Goal: Task Accomplishment & Management: Manage account settings

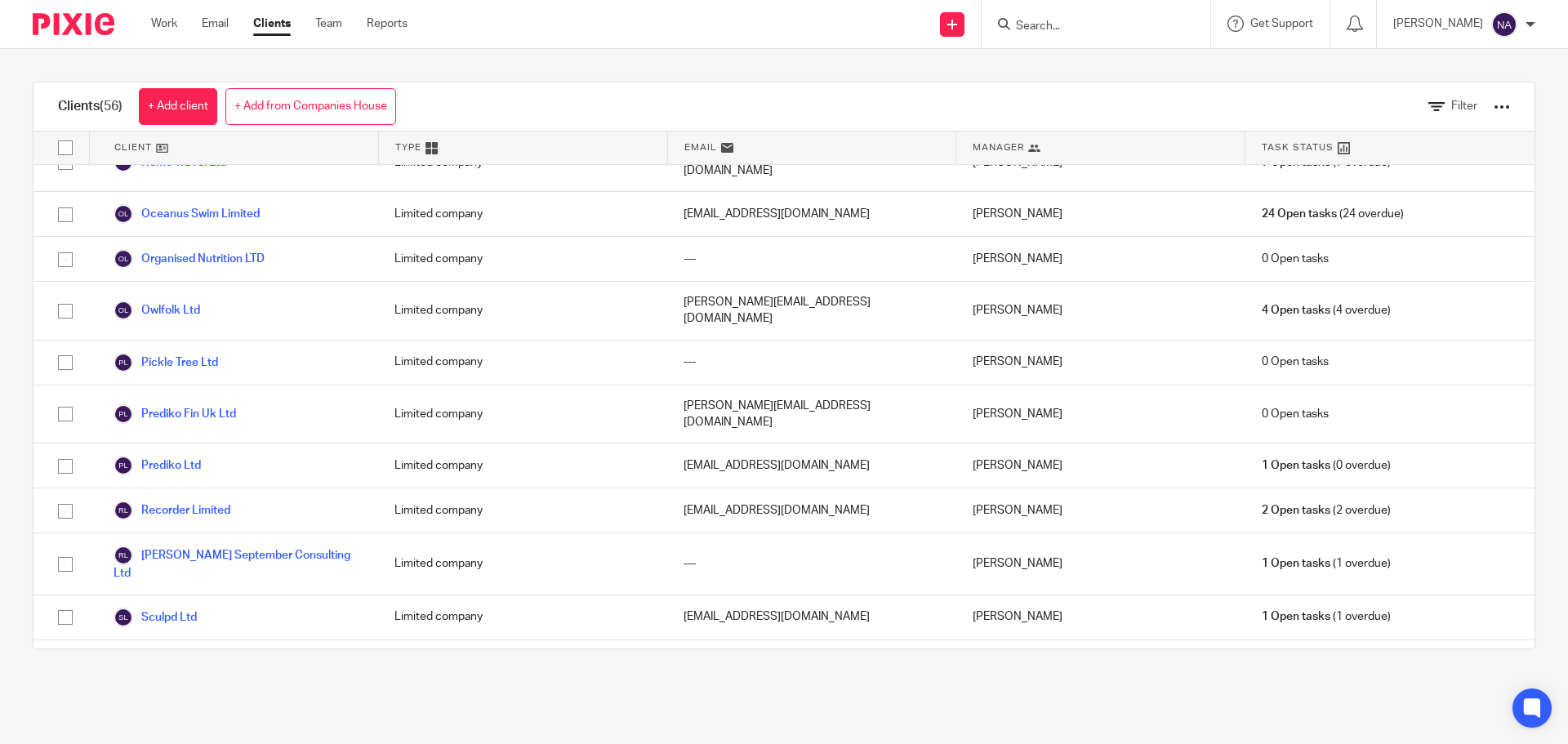
scroll to position [2031, 0]
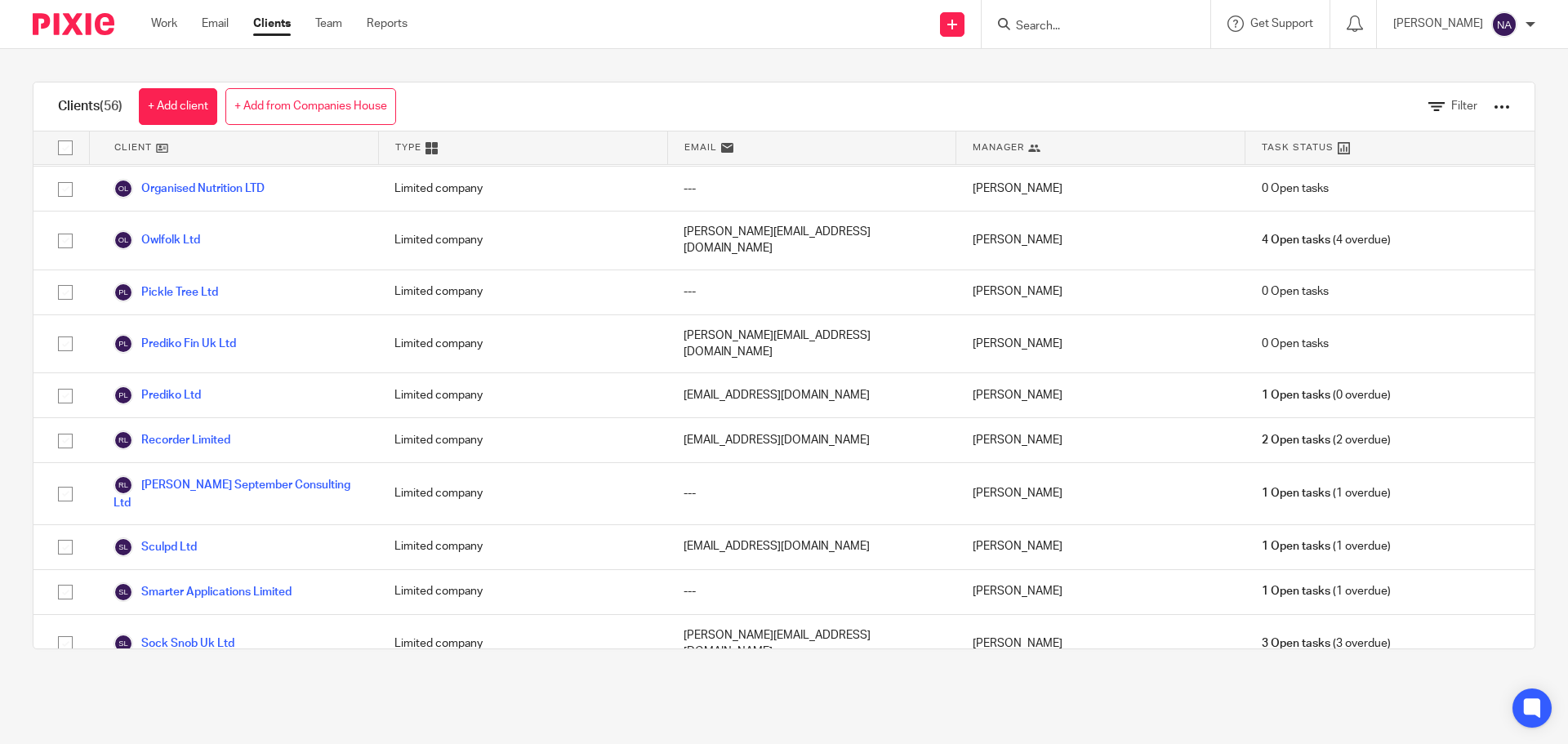
click at [230, 692] on link "Stewart Golf Limited" at bounding box center [205, 702] width 183 height 20
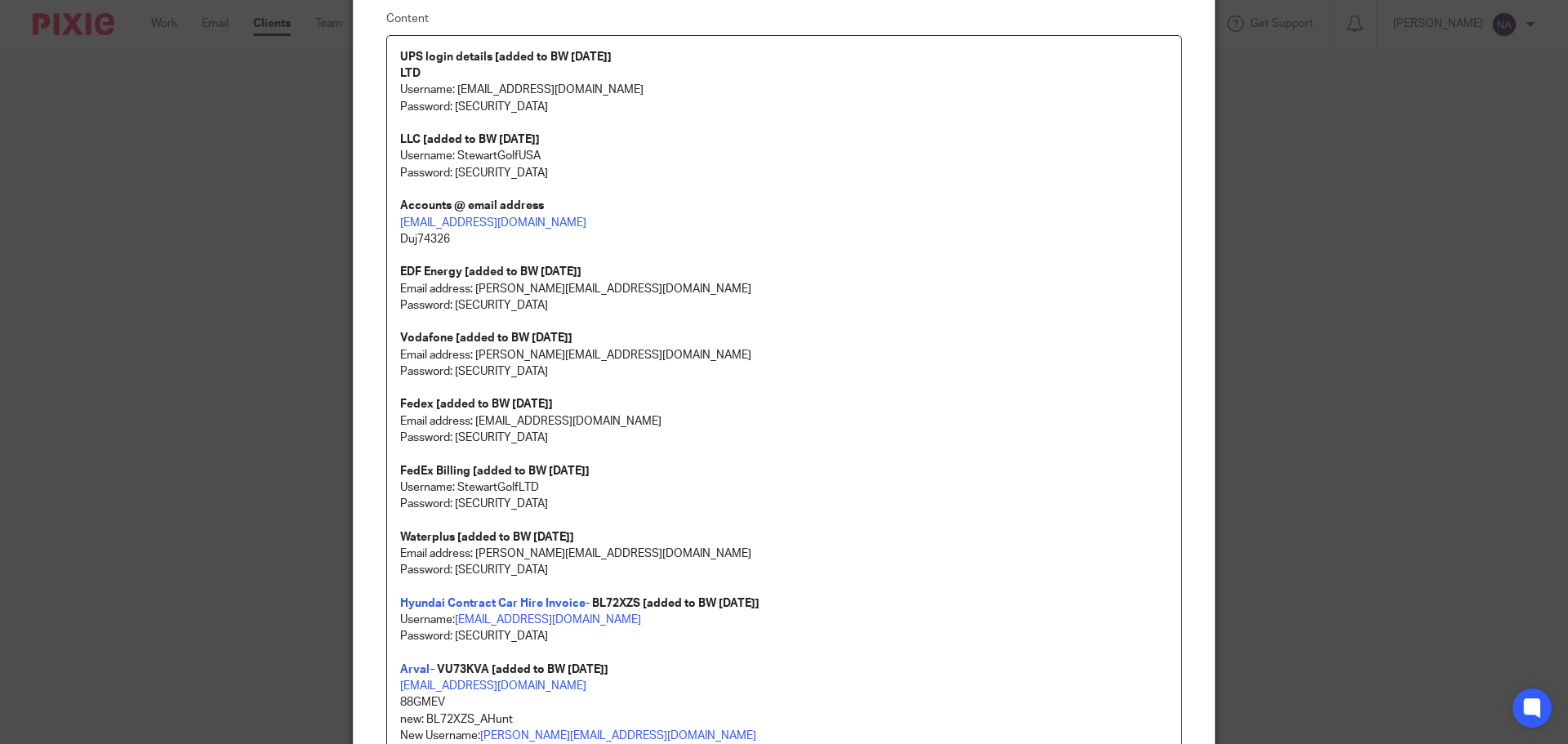
scroll to position [25, 0]
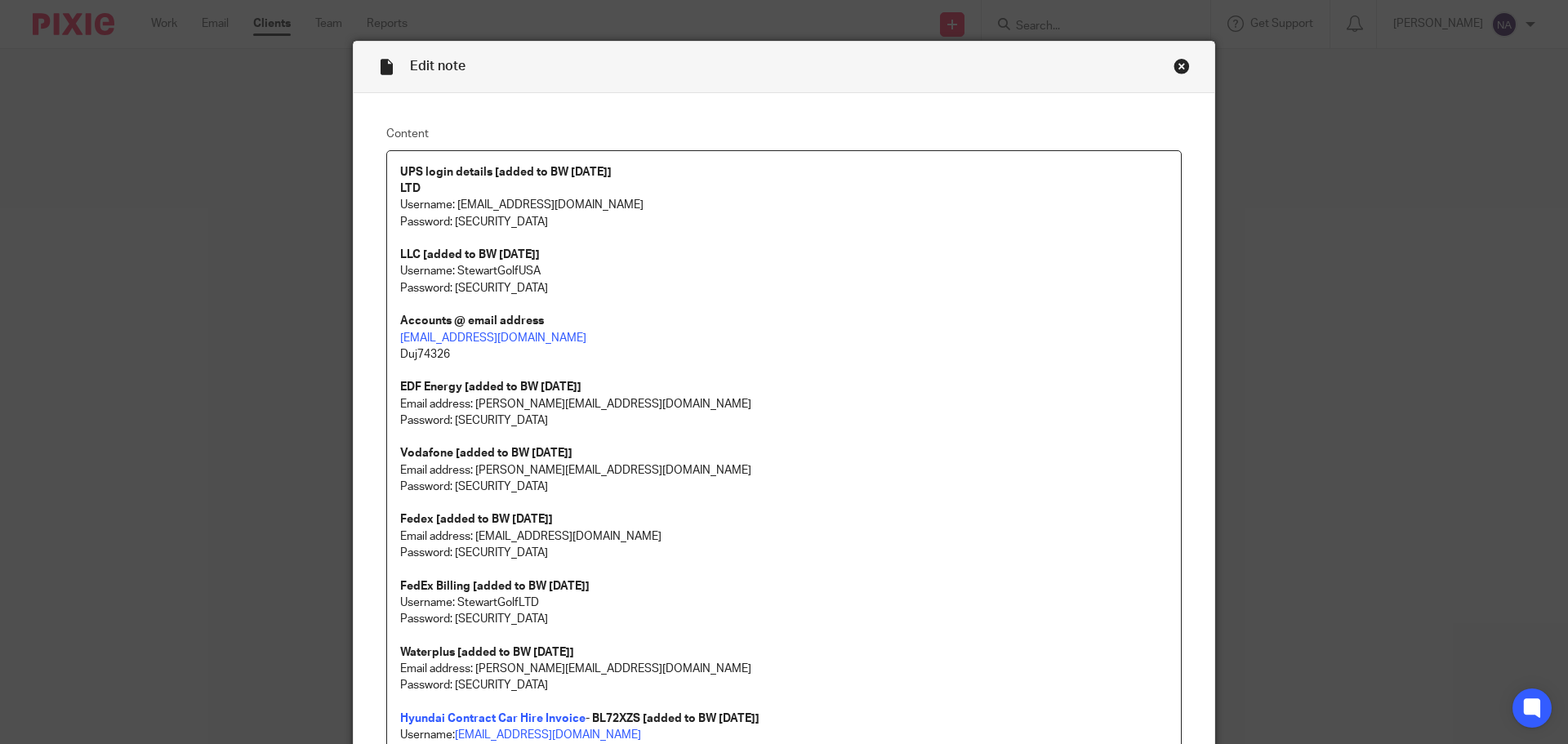
click at [1174, 66] on div "Close this dialog window" at bounding box center [1182, 66] width 16 height 16
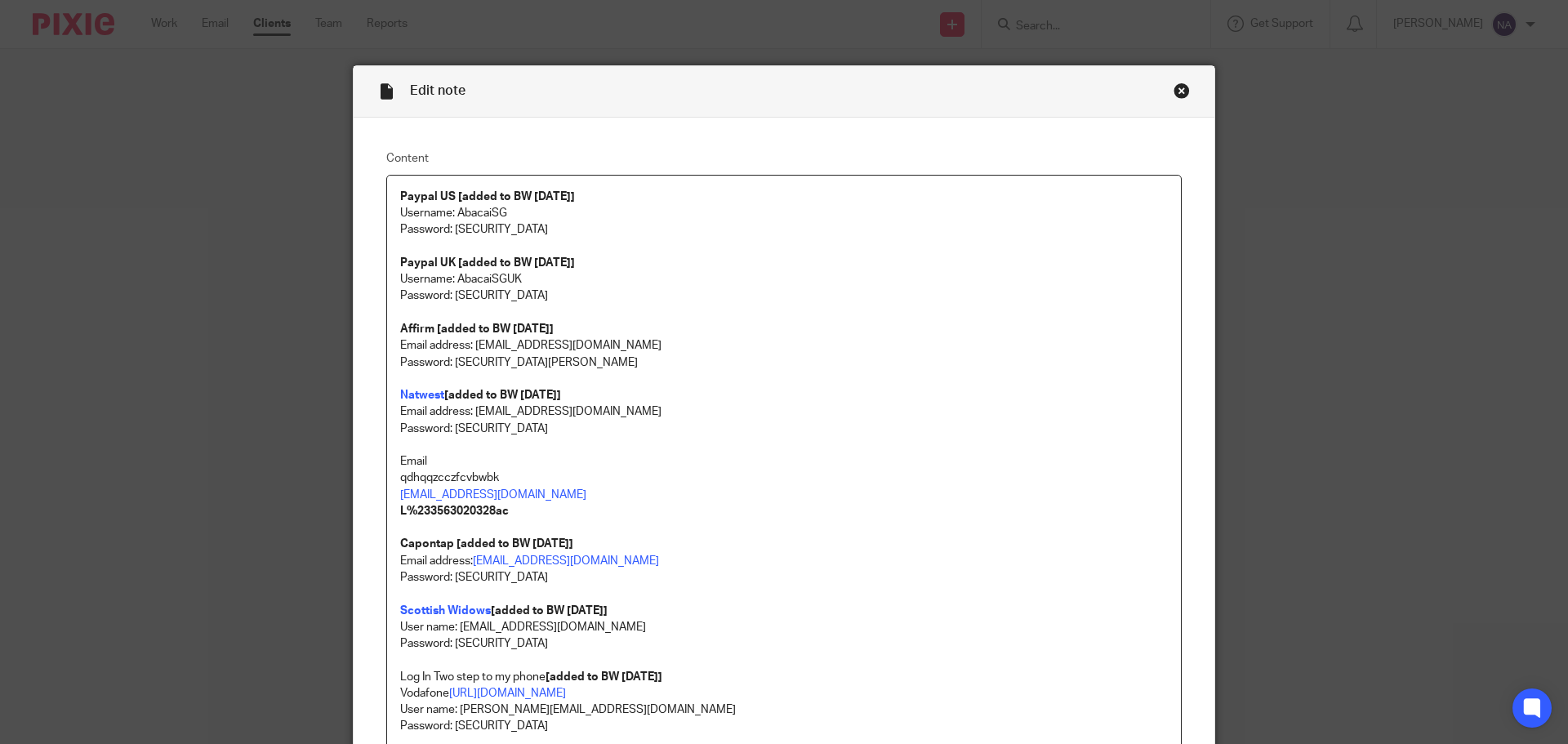
click at [1174, 96] on div "Close this dialog window" at bounding box center [1182, 90] width 16 height 16
